Goal: Task Accomplishment & Management: Use online tool/utility

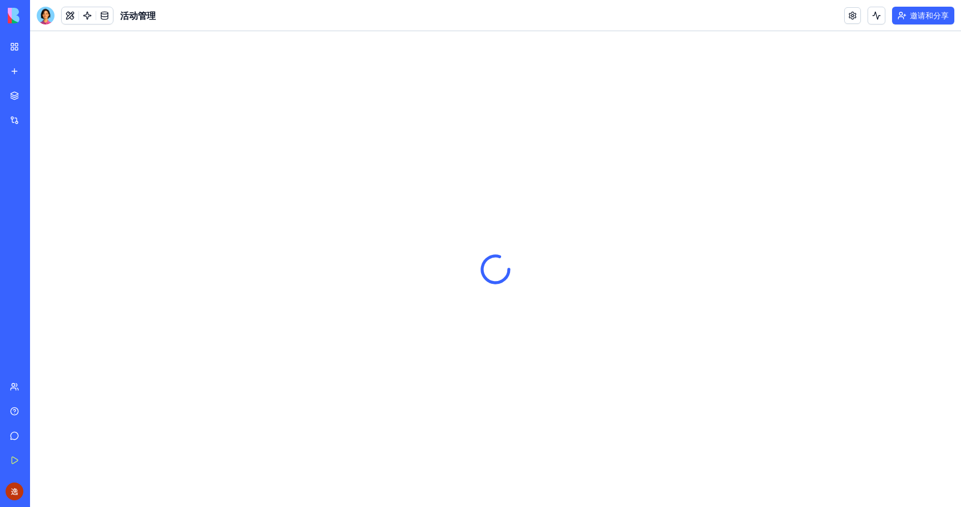
click at [10, 46] on link "我的工作区" at bounding box center [25, 47] width 44 height 22
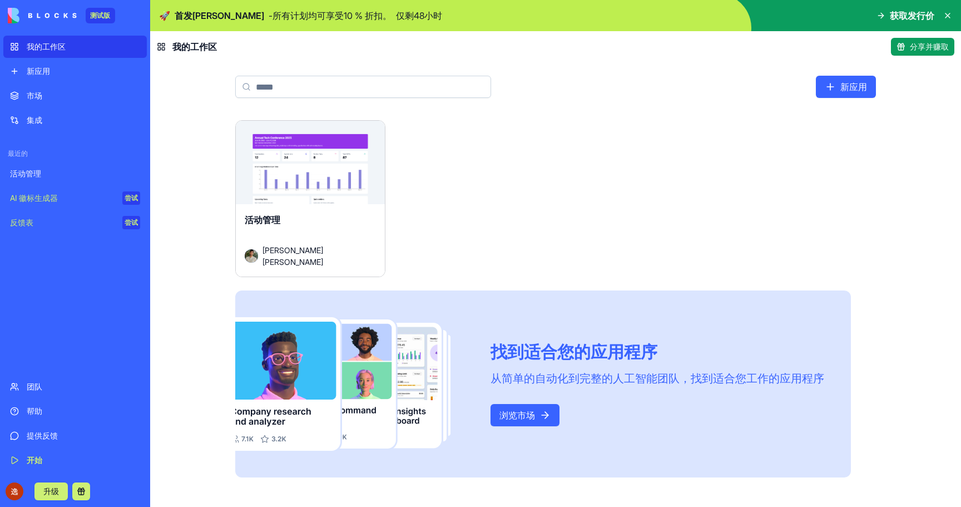
click at [557, 170] on div "发射 活动管理 [PERSON_NAME][PERSON_NAME] 找到适合您的应用程序 从简单的自动化到完整的人工智能团队，找到适合您工作的应用程序 浏览…" at bounding box center [555, 298] width 641 height 357
click at [503, 182] on div "发射 活动管理 [PERSON_NAME][PERSON_NAME] 找到适合您的应用程序 从简单的自动化到完整的人工智能团队，找到适合您工作的应用程序 浏览…" at bounding box center [555, 298] width 641 height 357
click at [449, 209] on div "发射 活动管理 [PERSON_NAME][PERSON_NAME] 找到适合您的应用程序 从简单的自动化到完整的人工智能团队，找到适合您工作的应用程序 浏览…" at bounding box center [555, 298] width 641 height 357
click at [321, 170] on button "发射" at bounding box center [310, 167] width 71 height 22
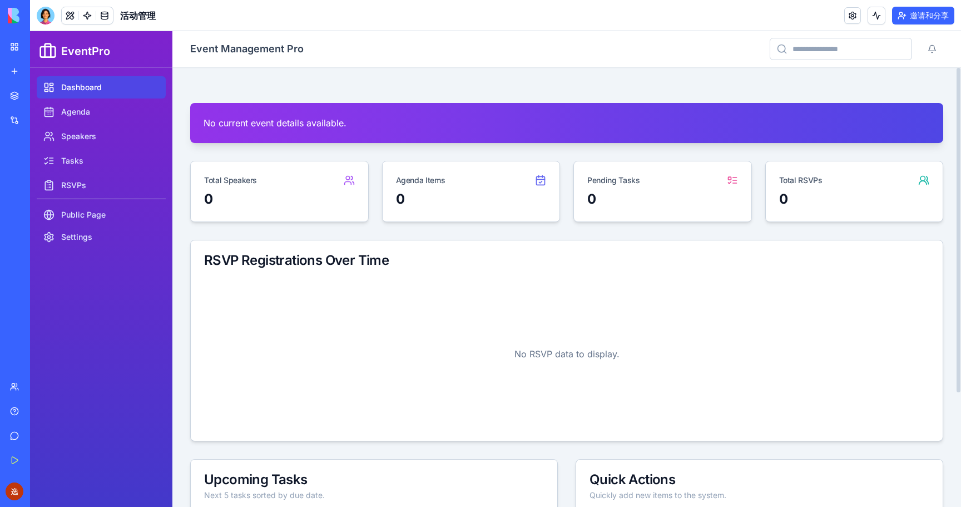
click at [89, 78] on link "Dashboard" at bounding box center [101, 87] width 129 height 22
click at [16, 48] on link "我的工作区" at bounding box center [25, 47] width 44 height 22
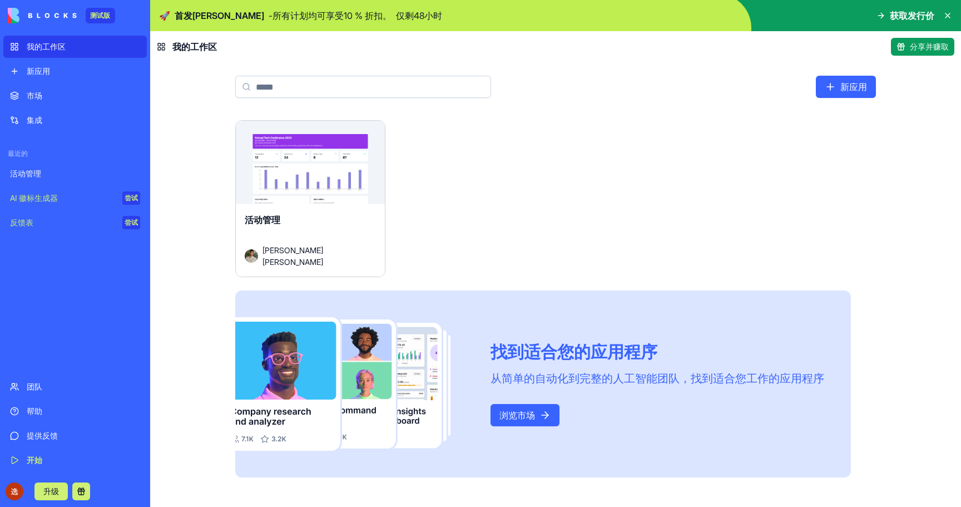
click at [62, 75] on div "新应用" at bounding box center [83, 71] width 113 height 11
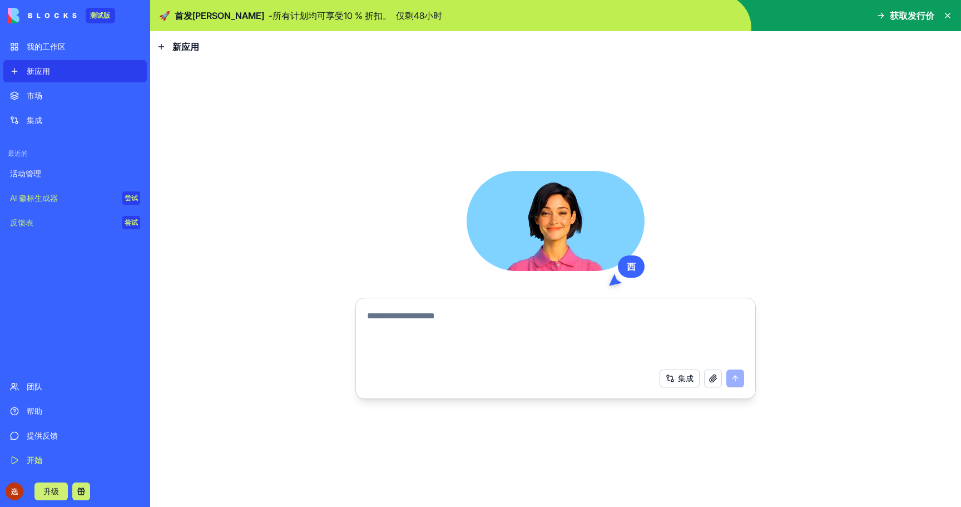
click at [672, 373] on button "集成" at bounding box center [680, 378] width 40 height 18
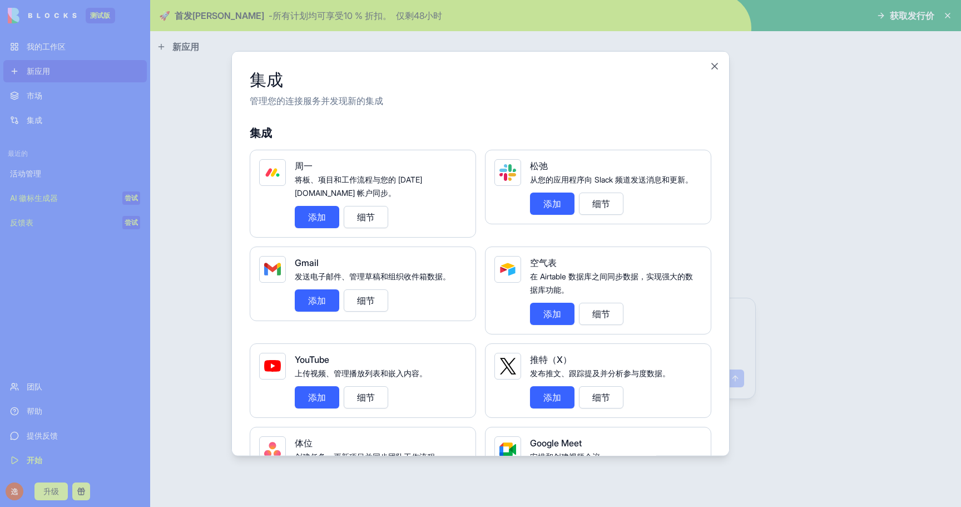
click at [328, 215] on button "添加" at bounding box center [317, 216] width 44 height 22
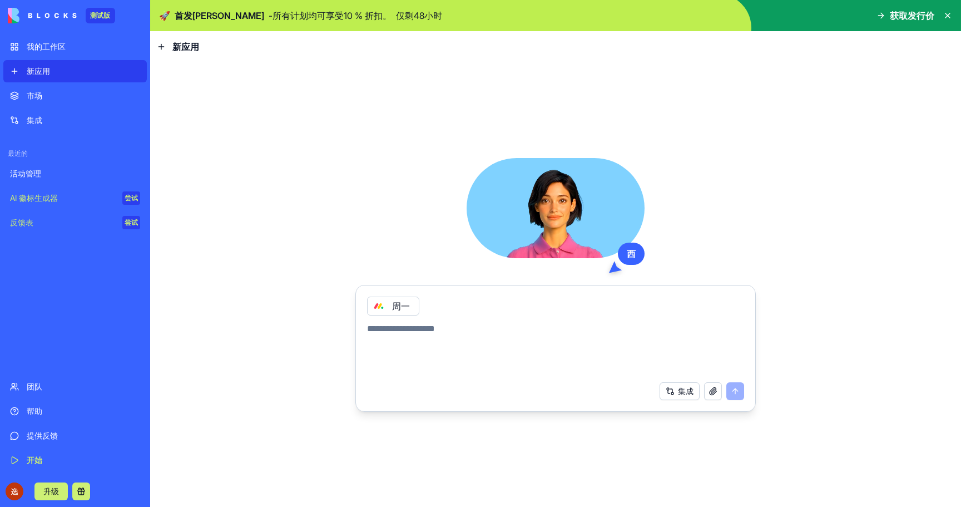
click at [425, 331] on textarea at bounding box center [555, 348] width 377 height 53
type textarea "*"
paste textarea "**********"
click at [420, 331] on textarea "**********" at bounding box center [555, 348] width 377 height 53
type textarea "********"
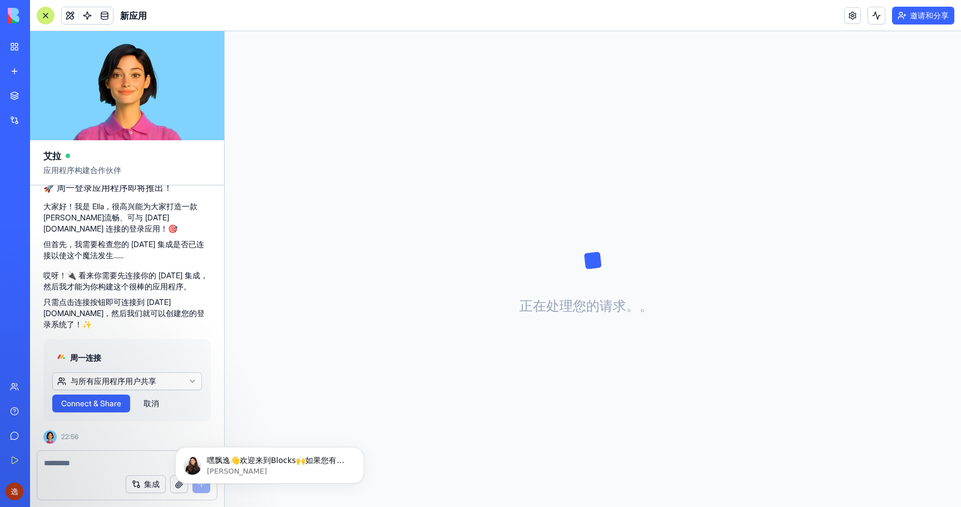
scroll to position [47, 0]
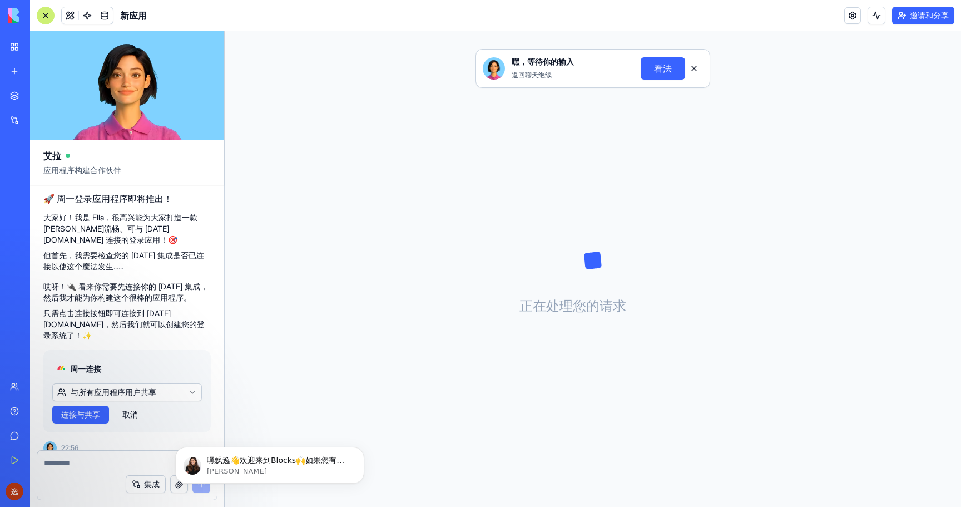
click at [349, 141] on div "嘿，等待你的输入 返回聊天继续 看法 正在处理您的请求 。 。 。" at bounding box center [593, 269] width 736 height 476
